Goal: Information Seeking & Learning: Learn about a topic

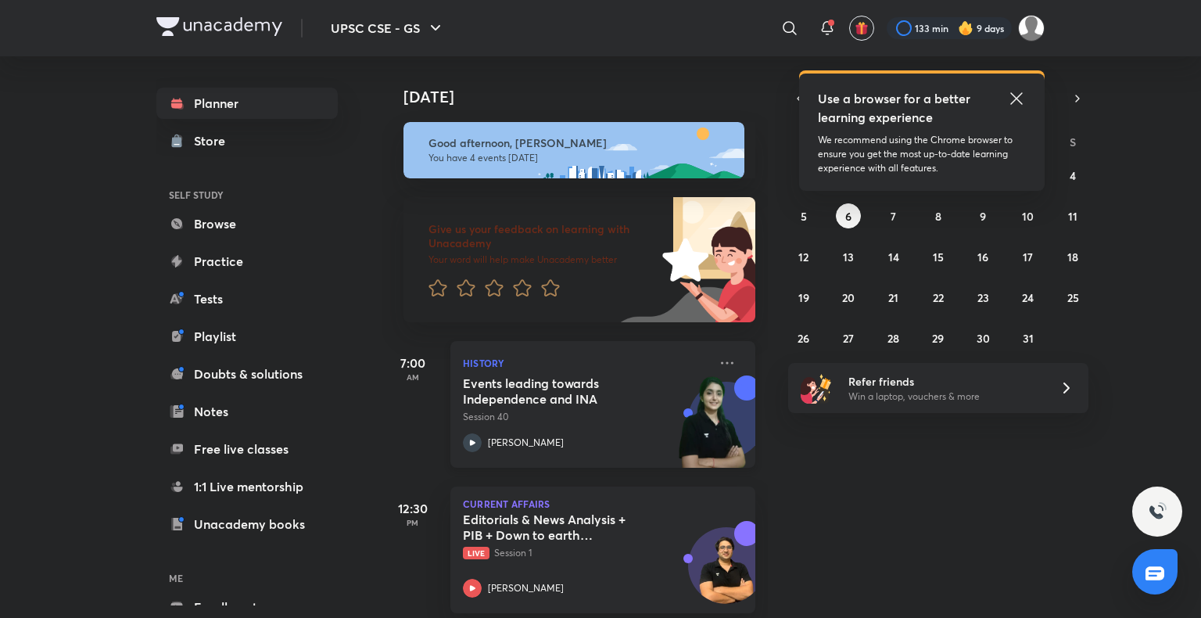
click at [544, 433] on div "[PERSON_NAME]" at bounding box center [586, 442] width 246 height 19
